Goal: Transaction & Acquisition: Purchase product/service

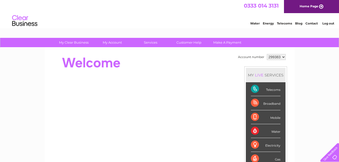
click at [278, 57] on select "299383 299387 442477" at bounding box center [276, 57] width 19 height 6
select select "299387"
click at [267, 54] on select "299383 299387 442477" at bounding box center [276, 57] width 19 height 6
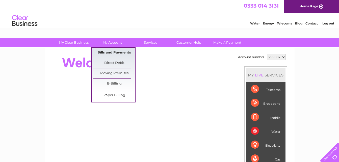
click at [107, 49] on link "Bills and Payments" at bounding box center [114, 53] width 42 height 10
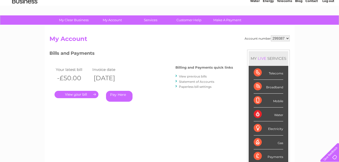
scroll to position [25, 0]
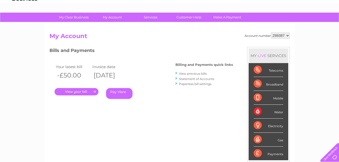
click at [122, 91] on link "Pay Here" at bounding box center [119, 93] width 27 height 11
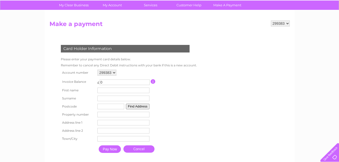
scroll to position [50, 0]
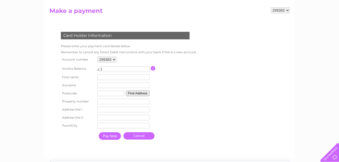
click at [147, 68] on input "1" at bounding box center [125, 69] width 50 height 6
click at [147, 68] on input "2" at bounding box center [125, 69] width 50 height 6
click at [147, 68] on input "5" at bounding box center [125, 69] width 50 height 6
click at [147, 71] on input "4" at bounding box center [125, 69] width 50 height 6
click at [147, 71] on input "3" at bounding box center [125, 69] width 50 height 6
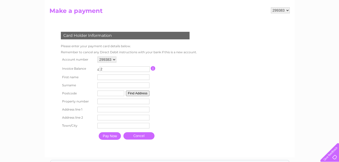
click at [147, 71] on input "2" at bounding box center [125, 69] width 50 height 6
click at [147, 71] on input "1" at bounding box center [125, 69] width 50 height 6
click at [147, 71] on input "0" at bounding box center [125, 69] width 50 height 6
click at [147, 71] on input "-1" at bounding box center [125, 69] width 50 height 6
click at [147, 71] on input "-2" at bounding box center [125, 69] width 50 height 6
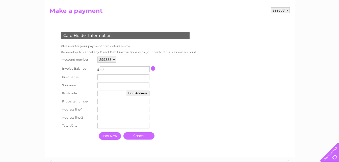
click at [147, 71] on input "-3" at bounding box center [125, 69] width 50 height 6
click at [147, 71] on input "-51" at bounding box center [125, 69] width 50 height 6
type input "-50"
click at [147, 67] on input "-50" at bounding box center [125, 69] width 50 height 6
click at [117, 78] on input "text" at bounding box center [124, 77] width 52 height 6
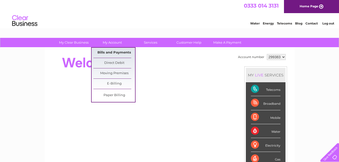
click at [112, 51] on link "Bills and Payments" at bounding box center [114, 53] width 42 height 10
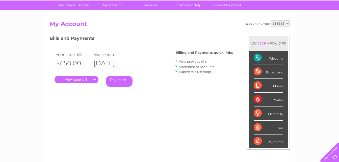
scroll to position [50, 0]
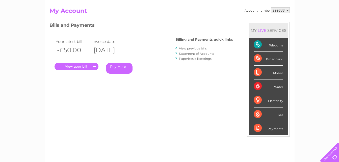
click at [200, 48] on link "View previous bills" at bounding box center [193, 48] width 28 height 4
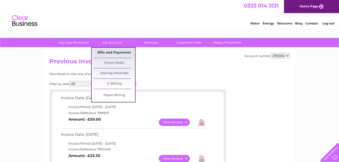
click at [118, 52] on link "Bills and Payments" at bounding box center [114, 53] width 42 height 10
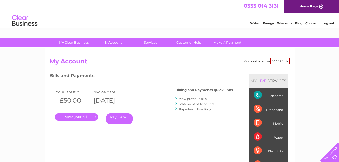
click at [196, 103] on link "Statement of Accounts" at bounding box center [196, 104] width 35 height 4
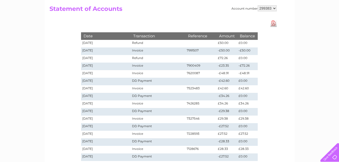
scroll to position [25, 0]
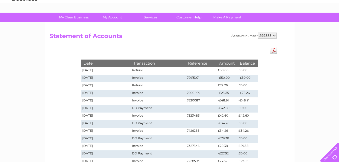
click at [274, 50] on link "Download Pdf" at bounding box center [273, 50] width 6 height 7
click at [272, 35] on select "299383 299387 442477" at bounding box center [267, 36] width 19 height 6
select select "299387"
click at [258, 33] on select "299383 299387 442477" at bounding box center [267, 36] width 19 height 6
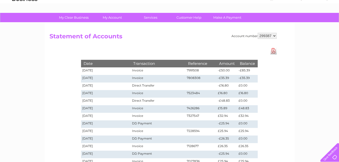
scroll to position [25, 0]
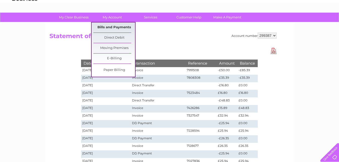
click at [121, 27] on link "Bills and Payments" at bounding box center [114, 27] width 42 height 10
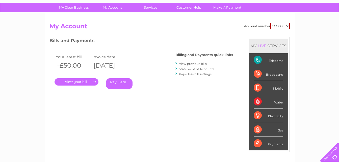
scroll to position [50, 0]
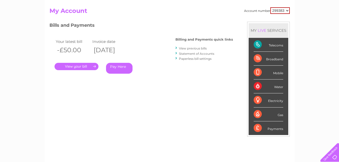
click at [117, 64] on link "Pay Here" at bounding box center [119, 68] width 27 height 11
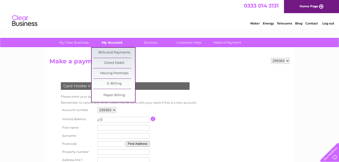
click at [112, 42] on link "My Account" at bounding box center [112, 42] width 42 height 9
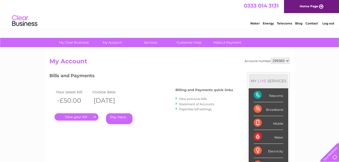
click at [201, 104] on link "Statement of Accounts" at bounding box center [196, 104] width 35 height 4
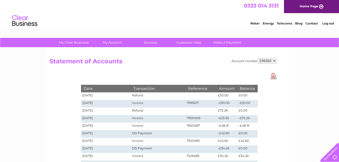
click at [267, 58] on select "299383 299387 442477" at bounding box center [267, 61] width 19 height 6
select select "299387"
click at [258, 58] on select "299383 299387 442477" at bounding box center [267, 61] width 19 height 6
